Goal: Task Accomplishment & Management: Complete application form

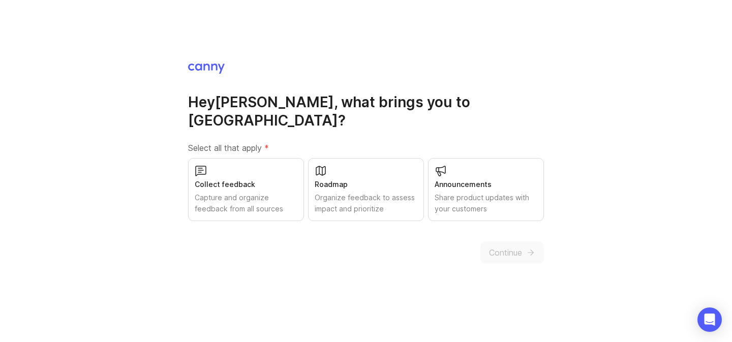
click at [398, 192] on div "Organize feedback to assess impact and prioritize" at bounding box center [366, 203] width 103 height 22
click at [485, 194] on div "Share product updates with your customers" at bounding box center [486, 203] width 103 height 22
click at [236, 181] on div "Collect feedback Capture and organize feedback from all sources" at bounding box center [246, 189] width 116 height 63
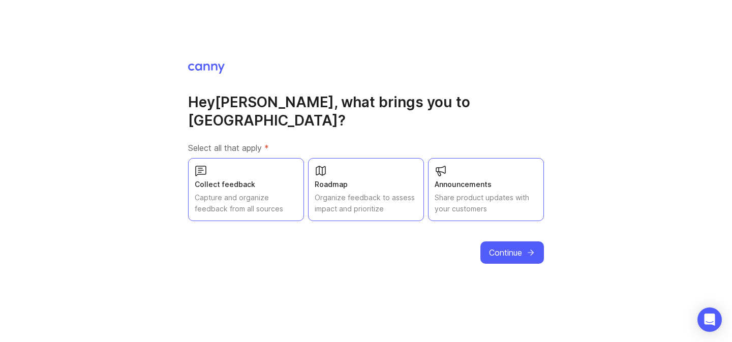
click at [502, 249] on span "Continue" at bounding box center [505, 253] width 33 height 12
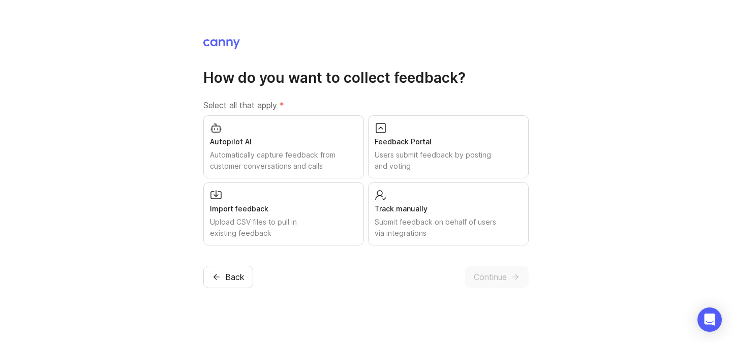
click at [339, 163] on div "Automatically capture feedback from customer conversations and calls" at bounding box center [283, 160] width 147 height 22
click at [442, 236] on div "Submit feedback on behalf of users via integrations" at bounding box center [448, 228] width 147 height 22
click at [435, 153] on div "Users submit feedback by posting and voting" at bounding box center [448, 160] width 147 height 22
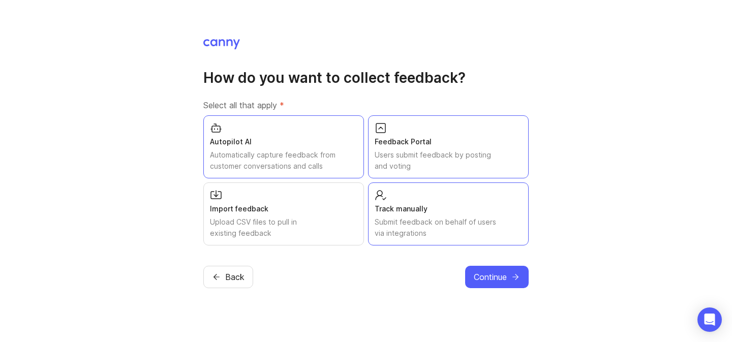
click at [316, 217] on div "Upload CSV files to pull in existing feedback" at bounding box center [283, 228] width 147 height 22
click at [495, 277] on span "Continue" at bounding box center [490, 277] width 33 height 12
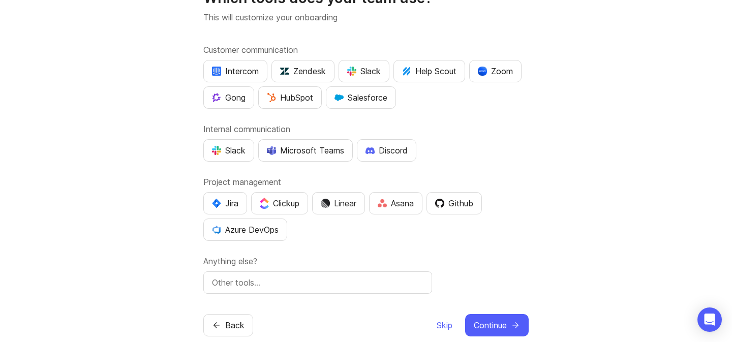
scroll to position [50, 0]
click at [340, 277] on input "text" at bounding box center [318, 282] width 212 height 12
type input "g"
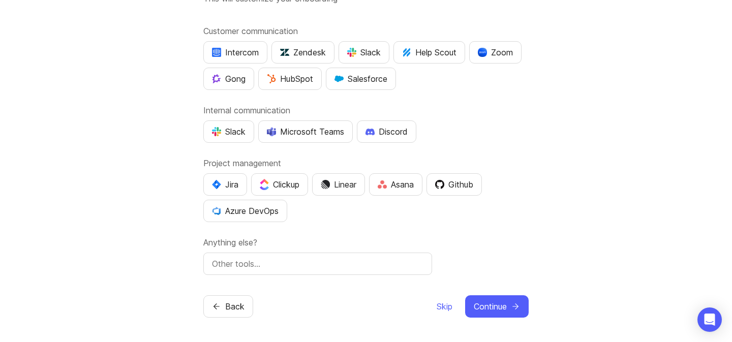
click at [488, 312] on span "Continue" at bounding box center [490, 306] width 33 height 12
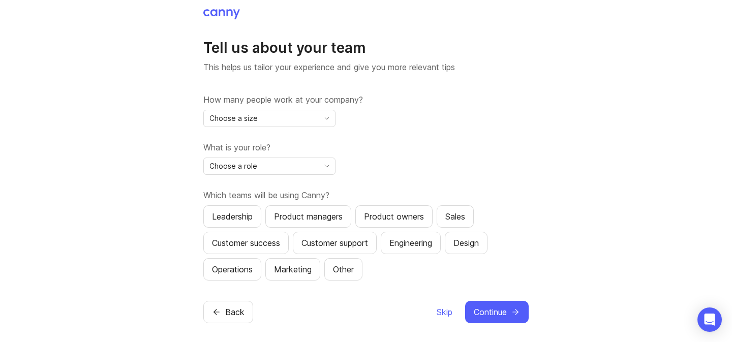
click at [267, 120] on div "Choose a size" at bounding box center [261, 118] width 115 height 16
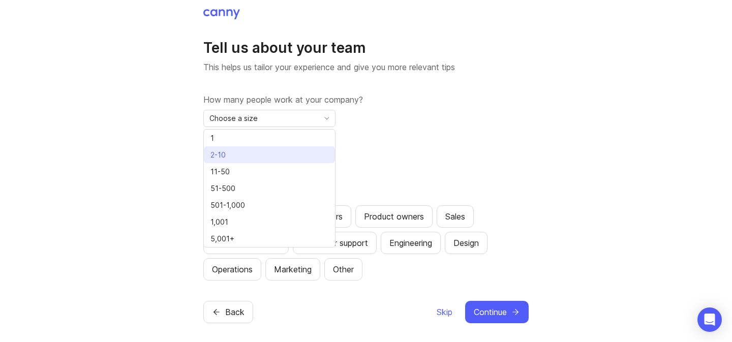
click at [267, 147] on li "2-10" at bounding box center [269, 154] width 131 height 17
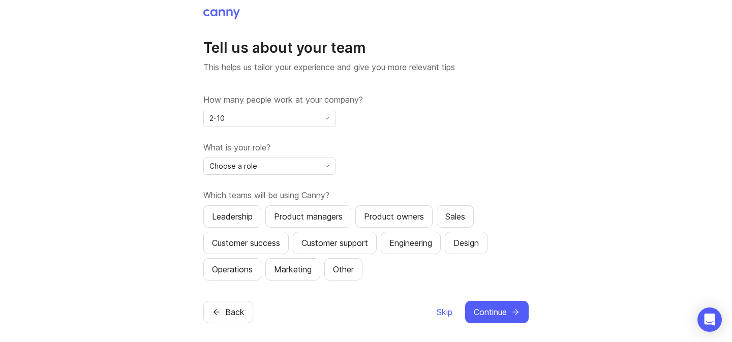
click at [269, 166] on div "Choose a role" at bounding box center [261, 166] width 115 height 16
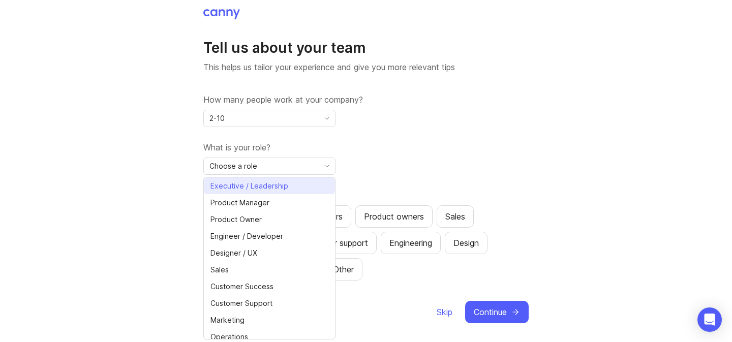
click at [288, 191] on span "Executive / Leadership" at bounding box center [251, 185] width 82 height 11
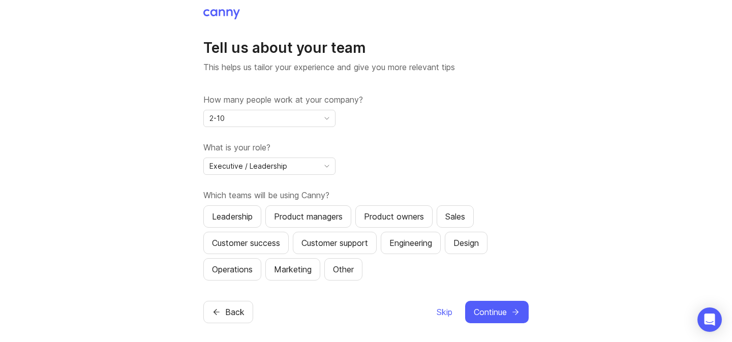
scroll to position [6, 0]
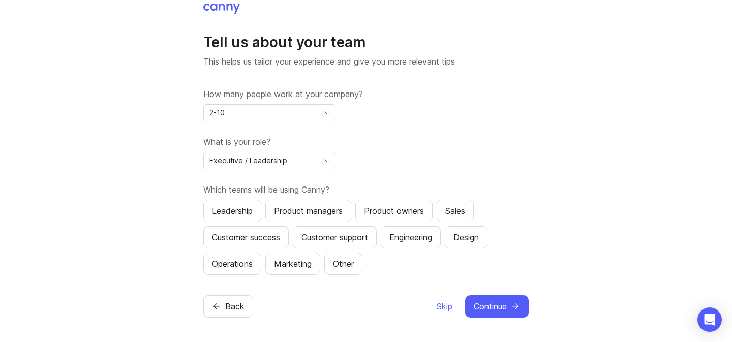
click at [249, 209] on div "Leadership" at bounding box center [232, 211] width 41 height 12
click at [218, 267] on div "Operations" at bounding box center [232, 264] width 41 height 12
click at [311, 214] on div "Product managers" at bounding box center [308, 211] width 69 height 12
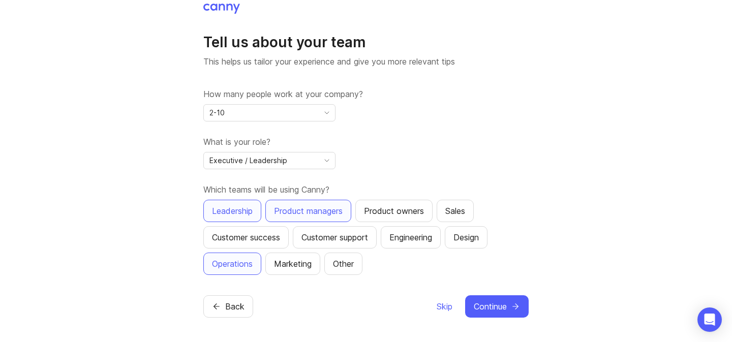
click at [248, 235] on div "Customer success" at bounding box center [246, 237] width 68 height 12
click at [495, 309] on span "Continue" at bounding box center [490, 306] width 33 height 12
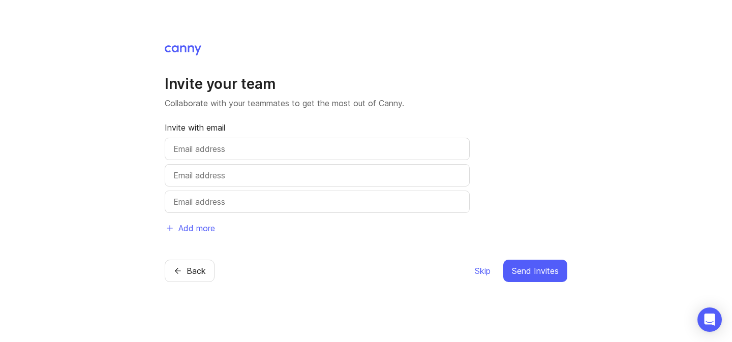
click at [221, 153] on input "text" at bounding box center [317, 149] width 288 height 12
click at [482, 275] on span "Skip" at bounding box center [483, 271] width 16 height 12
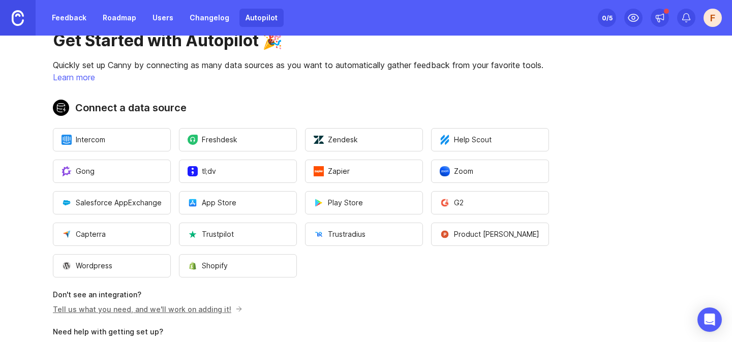
scroll to position [6, 0]
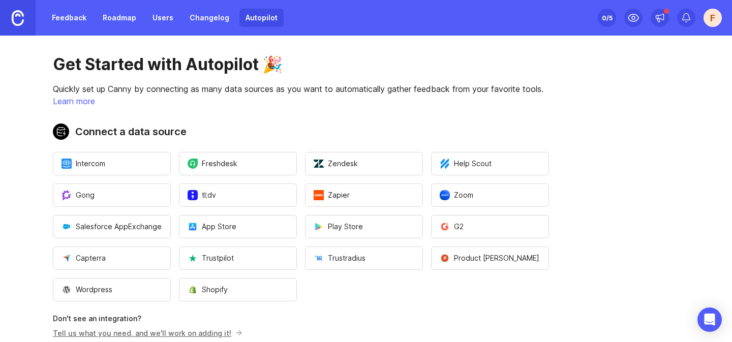
click at [112, 16] on link "Roadmap" at bounding box center [120, 18] width 46 height 18
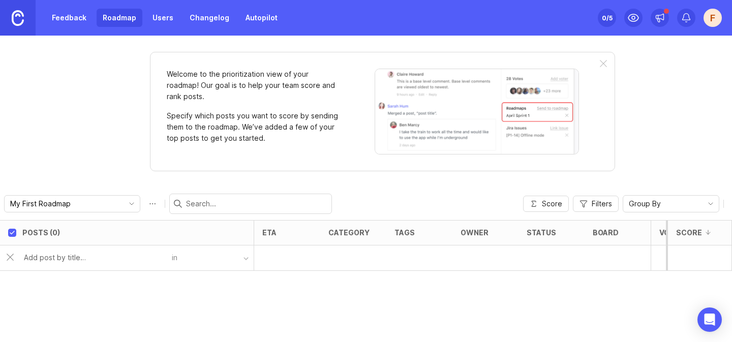
click at [86, 260] on input "text" at bounding box center [95, 257] width 142 height 11
click at [78, 16] on link "Feedback" at bounding box center [69, 18] width 47 height 18
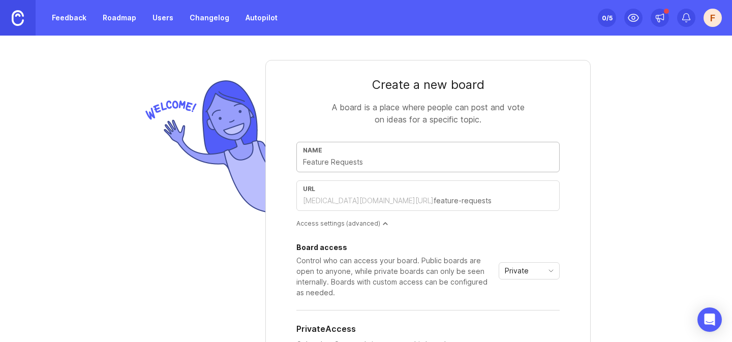
scroll to position [38, 0]
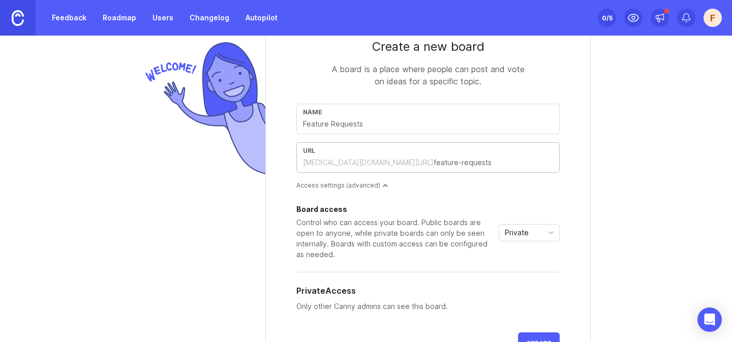
click at [434, 161] on input "text" at bounding box center [493, 162] width 119 height 11
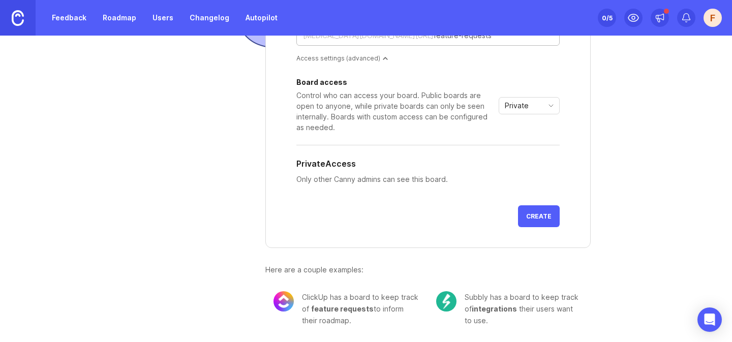
scroll to position [143, 0]
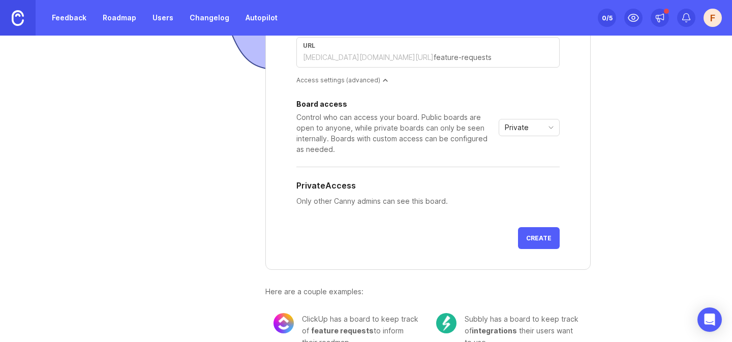
click at [508, 135] on div "Private" at bounding box center [521, 127] width 44 height 16
click at [458, 151] on div "Control who can access your board. Public boards are open to anyone, while priv…" at bounding box center [395, 133] width 198 height 43
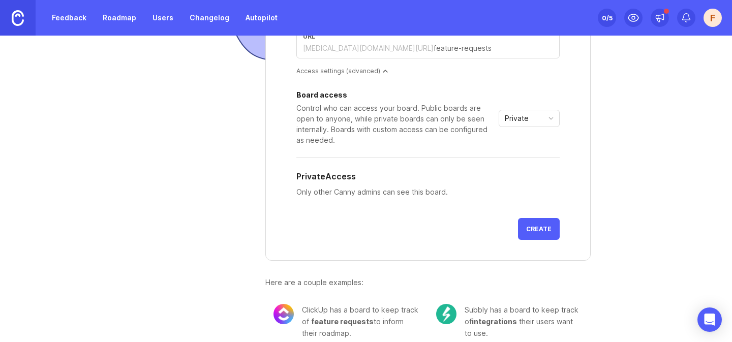
scroll to position [148, 0]
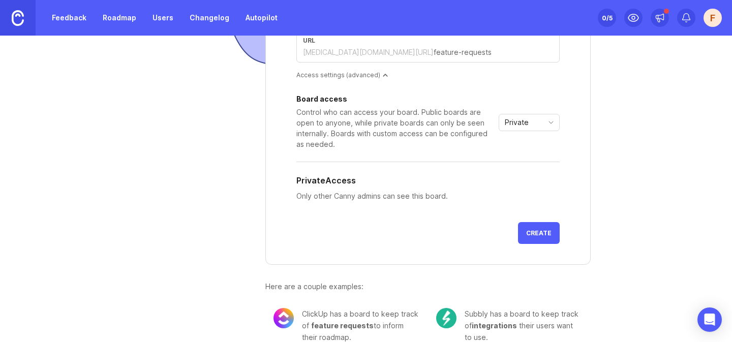
click at [544, 127] on span "toggle menu" at bounding box center [551, 122] width 16 height 11
click at [441, 152] on div "Board access Control who can access your board. Public boards are open to anyon…" at bounding box center [427, 155] width 263 height 118
click at [501, 118] on div "Private" at bounding box center [521, 122] width 44 height 16
click at [445, 175] on div "Private Access" at bounding box center [427, 180] width 263 height 12
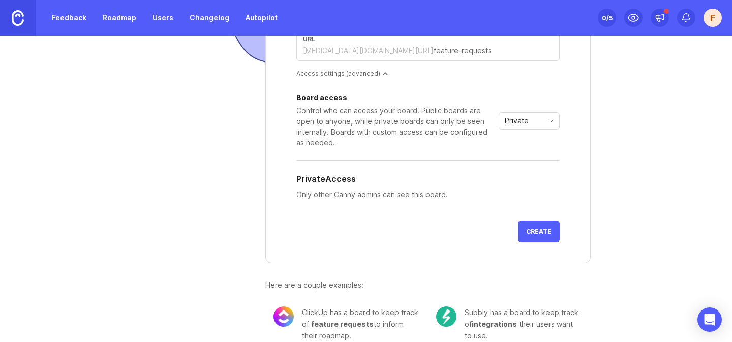
scroll to position [165, 0]
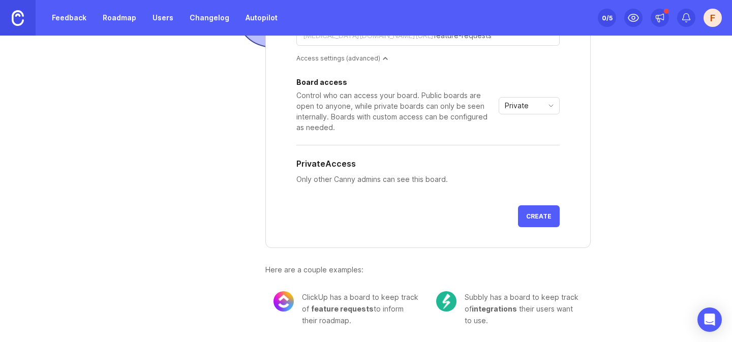
click at [546, 221] on button "Create" at bounding box center [539, 216] width 42 height 22
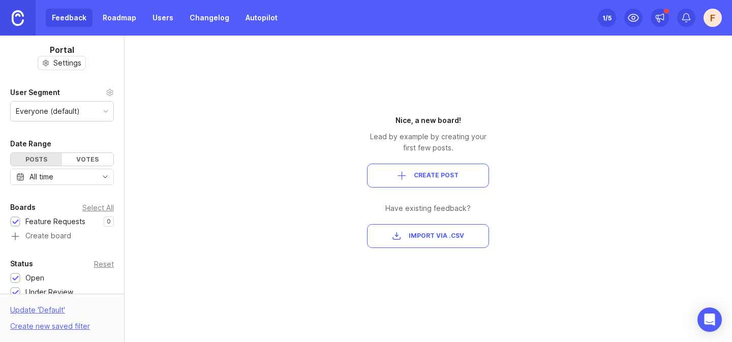
click at [393, 168] on button "Create Post" at bounding box center [428, 176] width 122 height 24
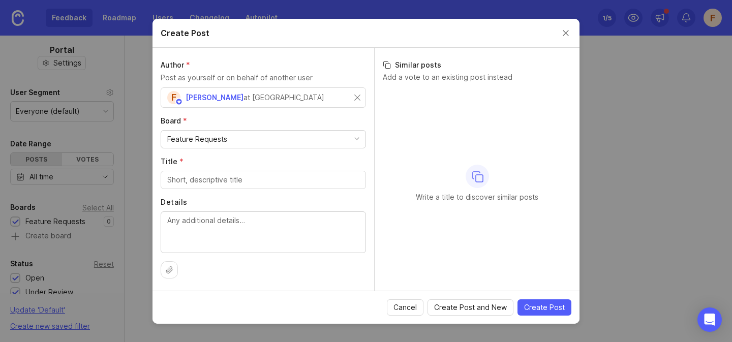
click at [308, 120] on label "Board *" at bounding box center [263, 121] width 205 height 10
click at [306, 140] on div "Feature Requests" at bounding box center [263, 139] width 204 height 17
click at [297, 124] on label "Board *" at bounding box center [263, 121] width 205 height 10
click at [406, 313] on button "Cancel" at bounding box center [405, 307] width 37 height 16
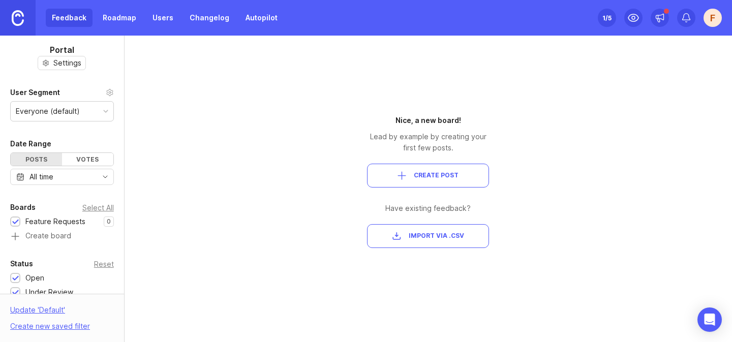
click at [122, 21] on link "Roadmap" at bounding box center [120, 18] width 46 height 18
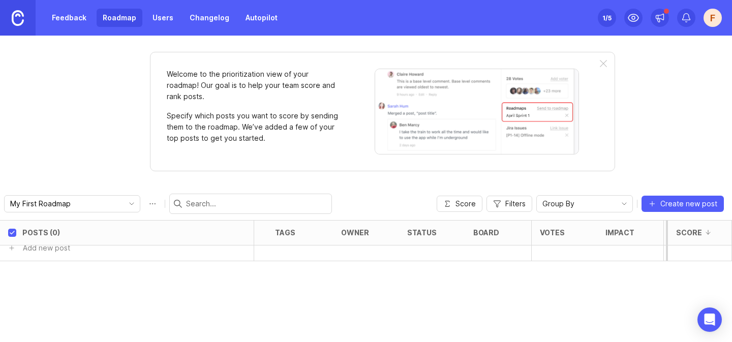
scroll to position [10, 183]
click at [677, 199] on span "Create new post" at bounding box center [688, 204] width 57 height 10
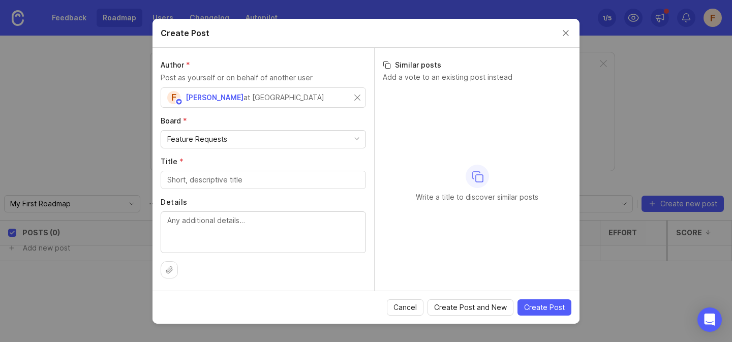
click at [254, 138] on div "Feature Requests" at bounding box center [263, 139] width 204 height 17
click at [261, 126] on label "Board *" at bounding box center [263, 121] width 205 height 10
click at [561, 29] on button "Close create post modal" at bounding box center [565, 32] width 11 height 11
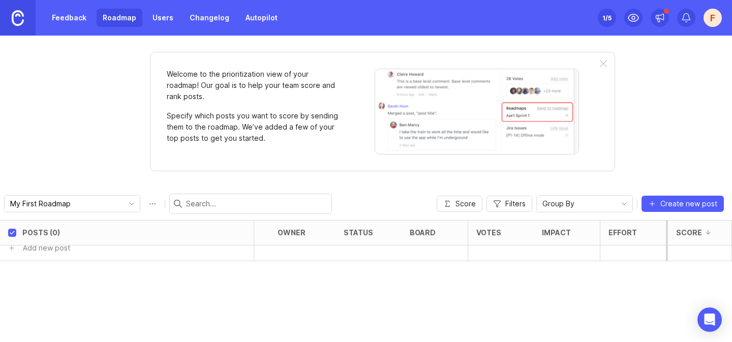
scroll to position [10, 0]
click at [232, 254] on button "Feature Requests" at bounding box center [213, 247] width 79 height 19
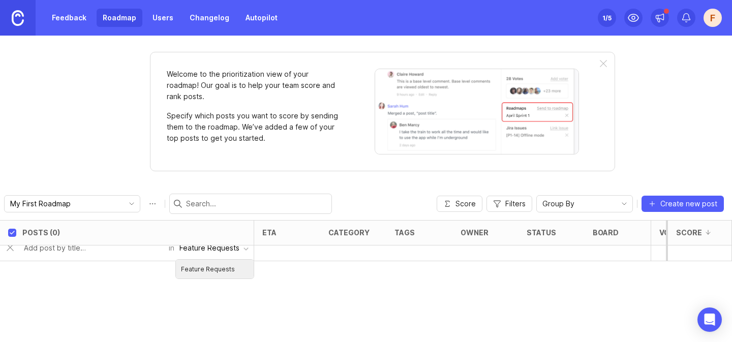
click at [114, 287] on div "Posts (0) eta category tags owner status board Votes Impact Effort Score in Fea…" at bounding box center [366, 281] width 732 height 122
click at [159, 30] on div "Feedback Roadmap Users Changelog Autopilot" at bounding box center [142, 18] width 284 height 36
click at [164, 16] on link "Users" at bounding box center [162, 18] width 33 height 18
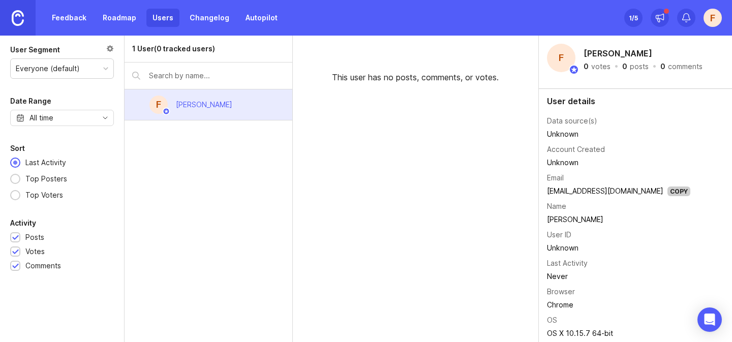
click at [217, 16] on link "Changelog" at bounding box center [210, 18] width 52 height 18
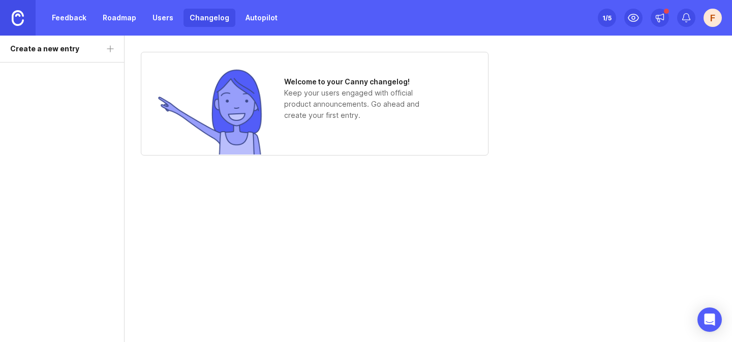
click at [261, 16] on link "Autopilot" at bounding box center [261, 18] width 44 height 18
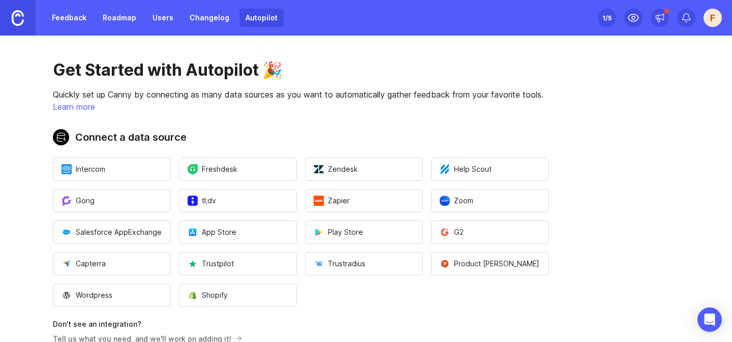
click at [218, 22] on link "Changelog" at bounding box center [210, 18] width 52 height 18
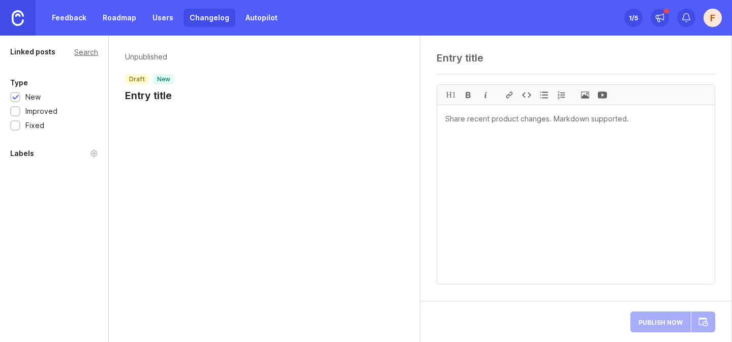
click at [118, 17] on link "Roadmap" at bounding box center [120, 18] width 46 height 18
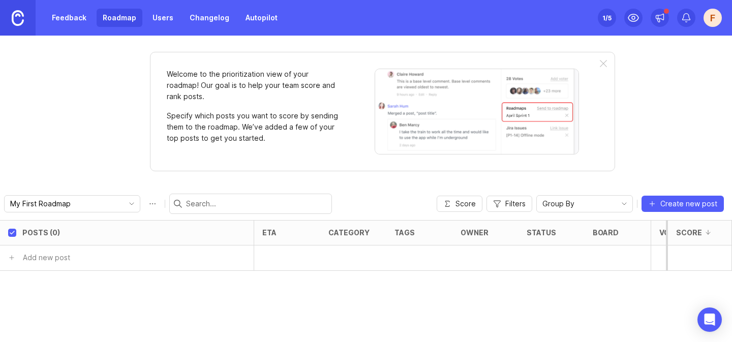
click at [275, 229] on div "eta" at bounding box center [269, 233] width 14 height 8
click at [275, 188] on div "My First Roadmap Score Filters Group By Create new post" at bounding box center [366, 204] width 732 height 33
click at [78, 204] on input "My First Roadmap" at bounding box center [66, 203] width 112 height 11
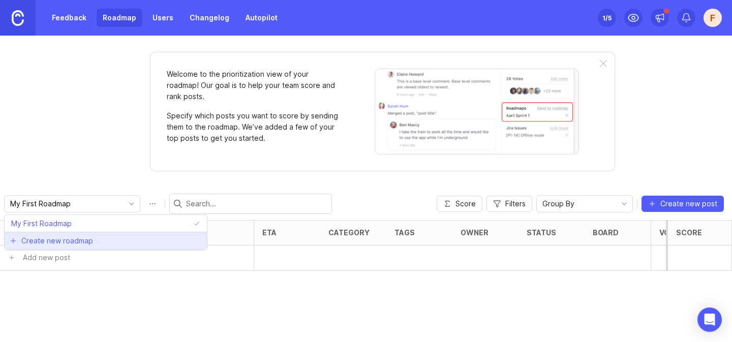
drag, startPoint x: 70, startPoint y: 244, endPoint x: 96, endPoint y: 103, distance: 143.7
click at [96, 103] on body "Feedback Roadmap Users Changelog Autopilot Set up Canny 1 /5 F Welcome to the p…" at bounding box center [366, 171] width 732 height 342
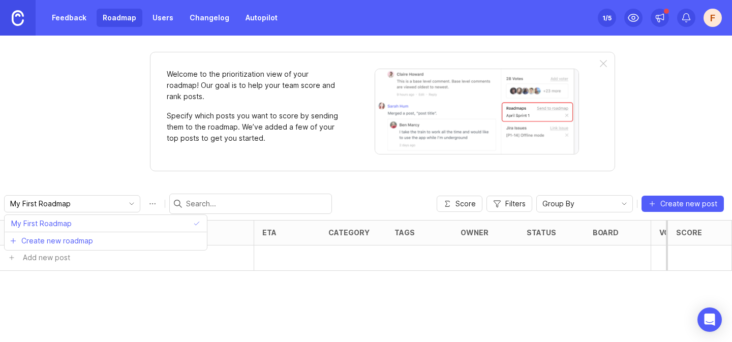
click at [96, 103] on div "Welcome to the prioritization view of your roadmap! Our goal is to help your te…" at bounding box center [366, 189] width 732 height 307
click at [82, 18] on link "Feedback" at bounding box center [69, 18] width 47 height 18
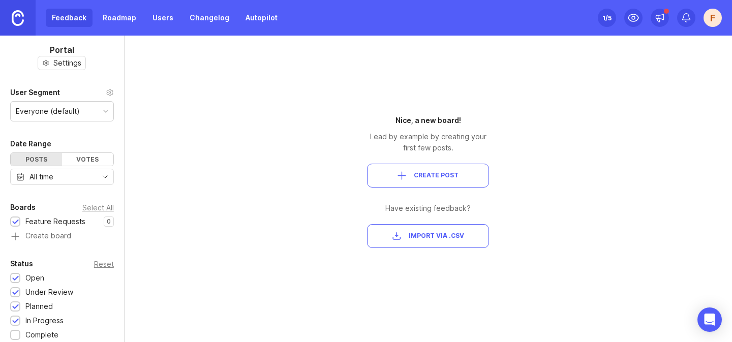
click at [130, 14] on link "Roadmap" at bounding box center [120, 18] width 46 height 18
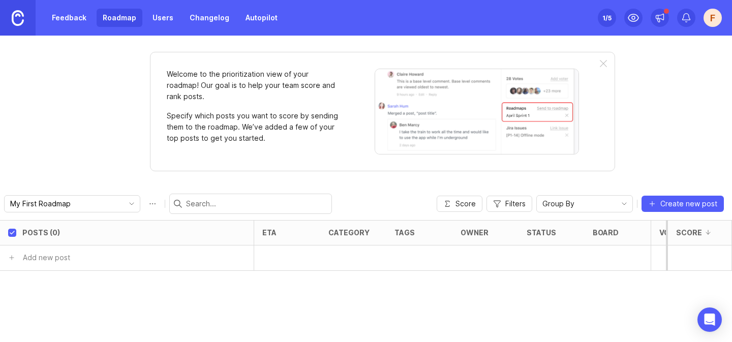
click at [103, 133] on div "Welcome to the prioritization view of your roadmap! Our goal is to help your te…" at bounding box center [366, 189] width 732 height 307
click at [101, 87] on div "Welcome to the prioritization view of your roadmap! Our goal is to help your te…" at bounding box center [366, 189] width 732 height 307
click at [608, 16] on div "1 /5" at bounding box center [607, 18] width 9 height 14
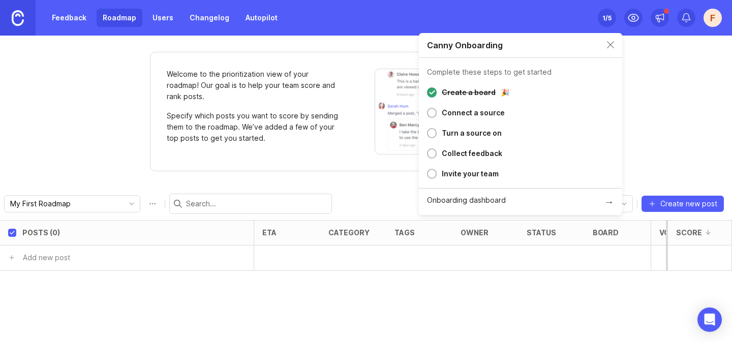
click at [642, 49] on div "Welcome to the prioritization view of your roadmap! Our goal is to help your te…" at bounding box center [366, 189] width 732 height 307
